Goal: Check status: Check status

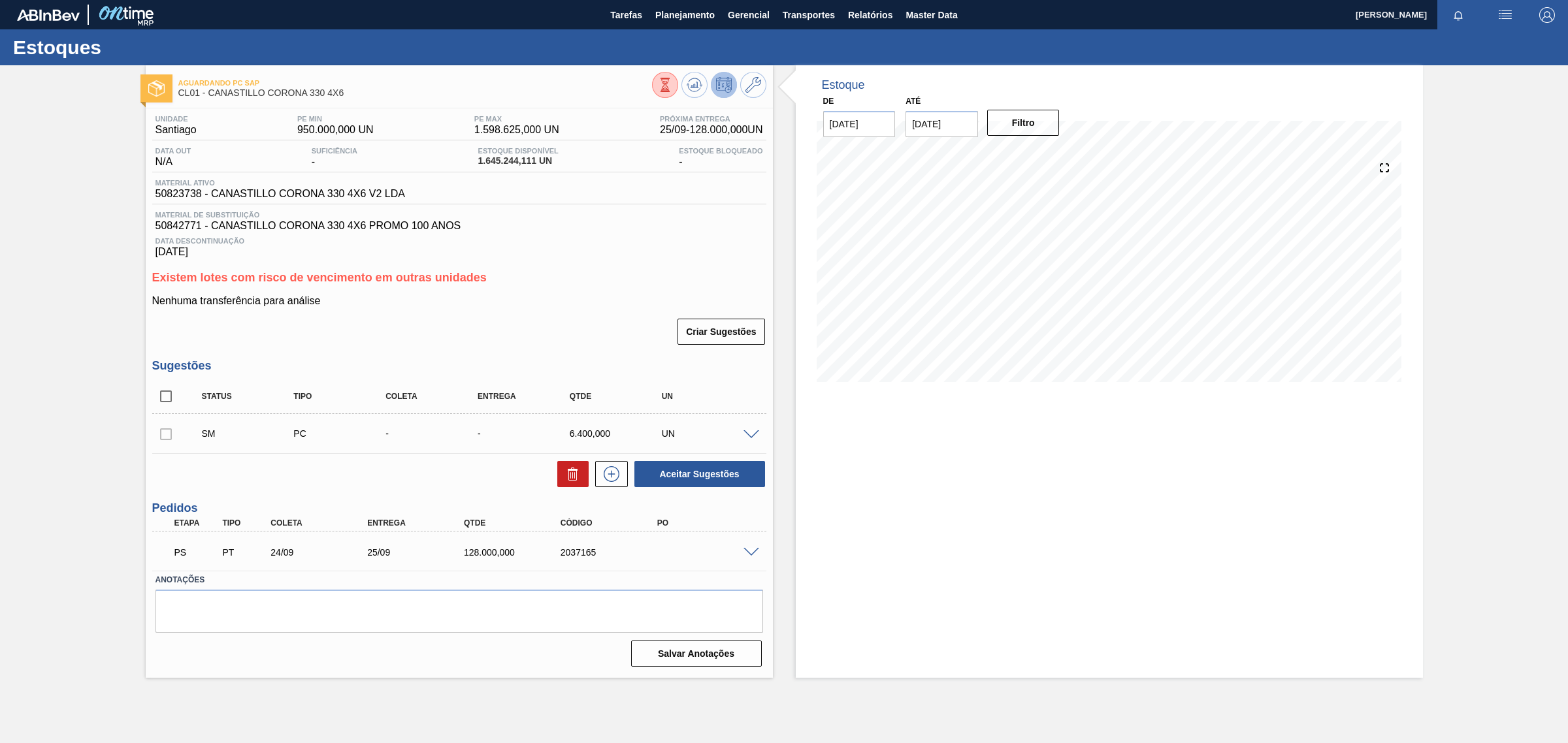
drag, startPoint x: 363, startPoint y: 554, endPoint x: 670, endPoint y: 556, distance: 307.0
click at [364, 555] on div "25/09" at bounding box center [418, 552] width 110 height 10
click at [748, 556] on span at bounding box center [751, 553] width 16 height 10
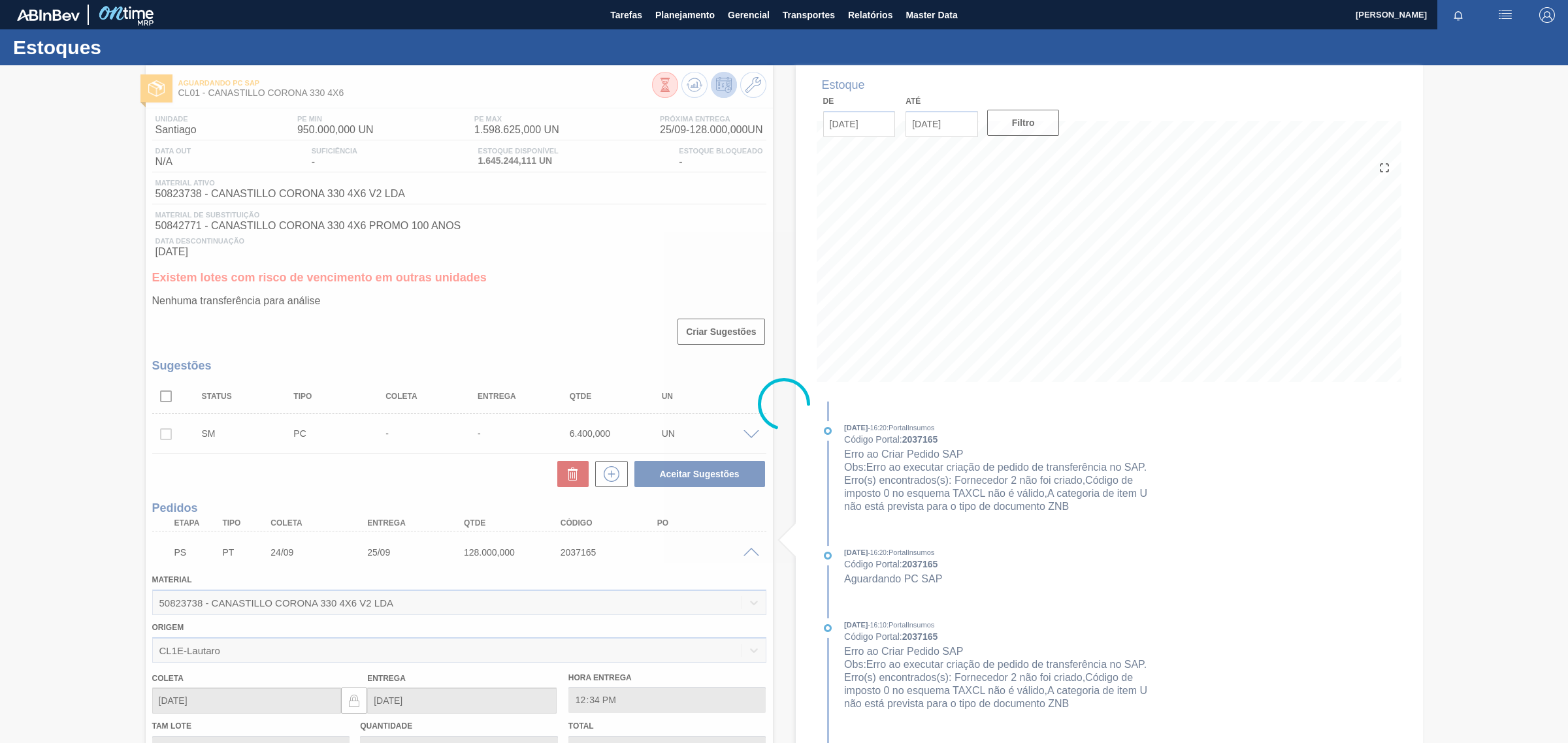
click at [249, 647] on div at bounding box center [784, 404] width 1568 height 678
drag, startPoint x: 247, startPoint y: 648, endPoint x: 110, endPoint y: 645, distance: 137.0
click at [110, 645] on div at bounding box center [784, 404] width 1568 height 678
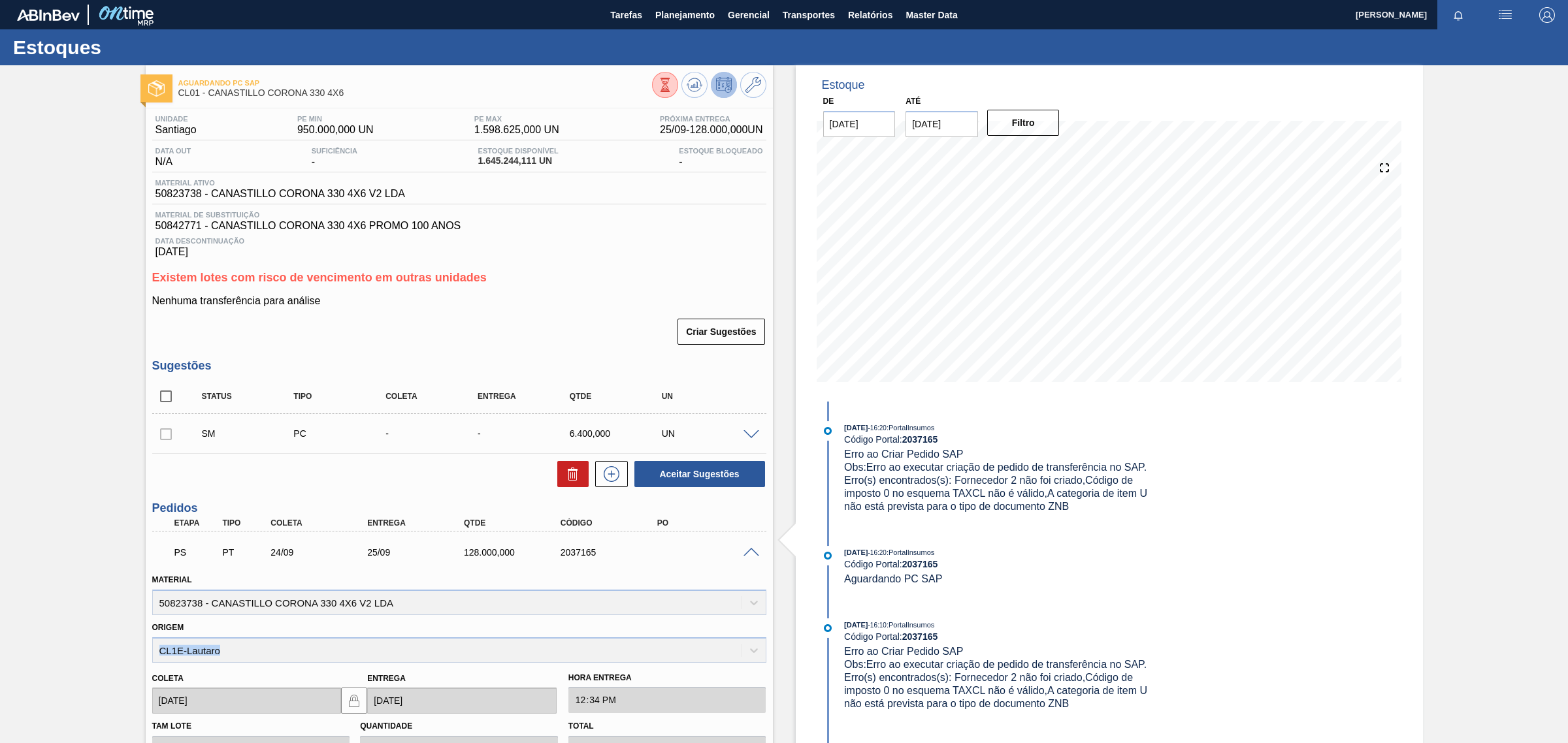
drag, startPoint x: 220, startPoint y: 652, endPoint x: 89, endPoint y: 648, distance: 131.1
click at [89, 648] on div "Aguardando PC SAP CL01 - CANASTILLO CORONA 330 4X6 Unidade Santiago PE MIN 950.…" at bounding box center [784, 566] width 1568 height 1002
copy div "CL1E-Lautaro"
